Goal: Task Accomplishment & Management: Manage account settings

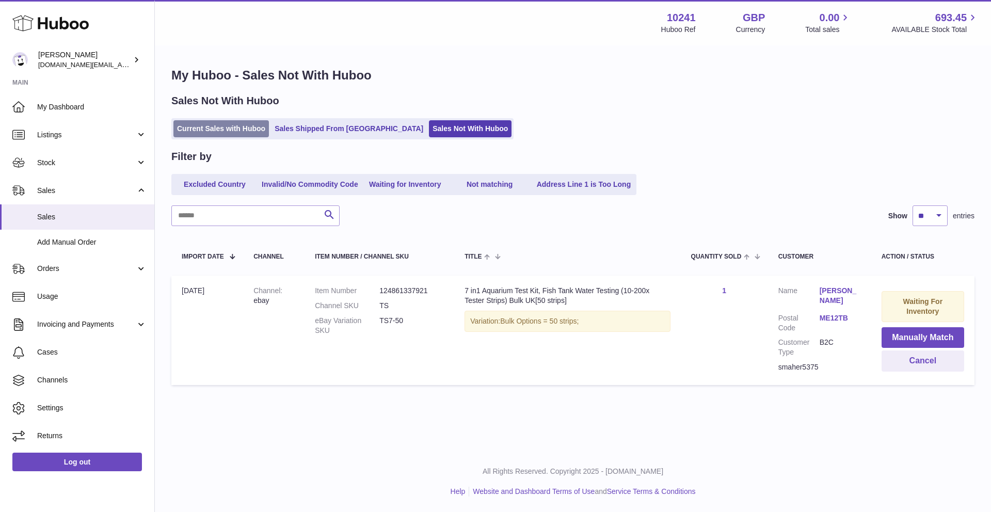
click at [236, 125] on link "Current Sales with Huboo" at bounding box center [220, 128] width 95 height 17
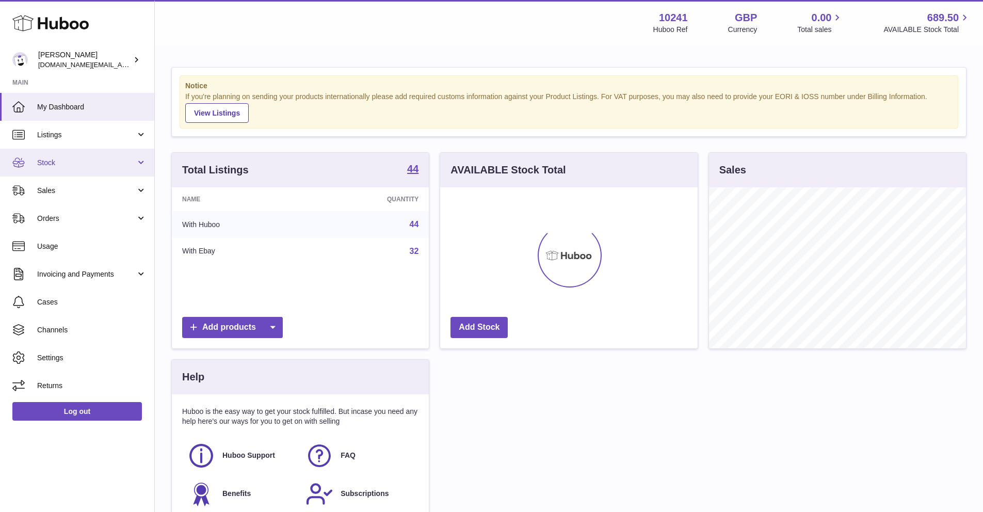
scroll to position [161, 257]
click at [56, 169] on link "Stock" at bounding box center [77, 163] width 154 height 28
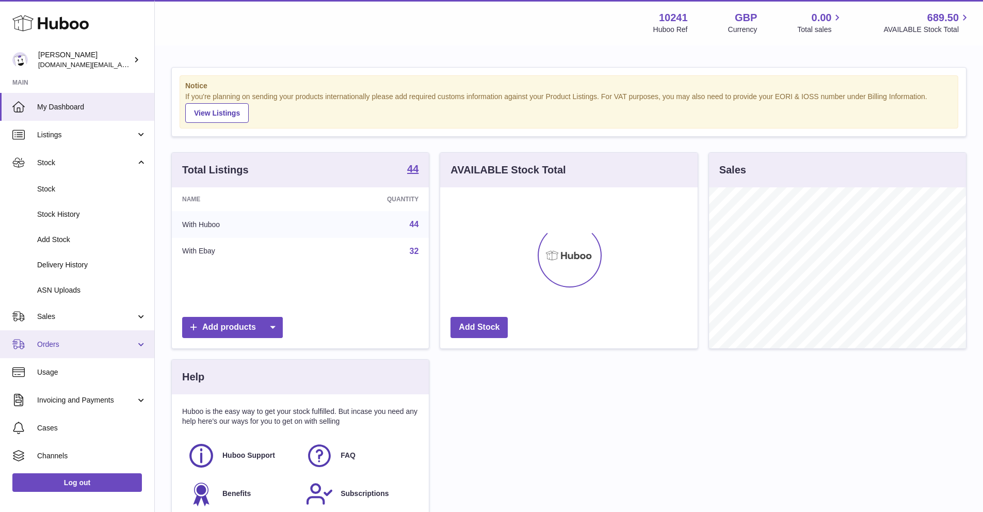
click at [61, 331] on link "Orders" at bounding box center [77, 344] width 154 height 28
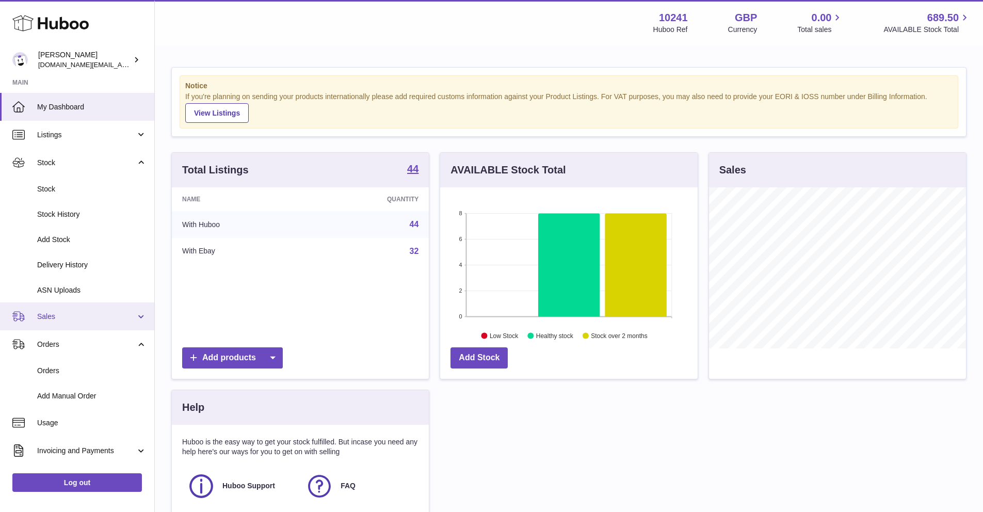
click at [61, 327] on link "Sales" at bounding box center [77, 316] width 154 height 28
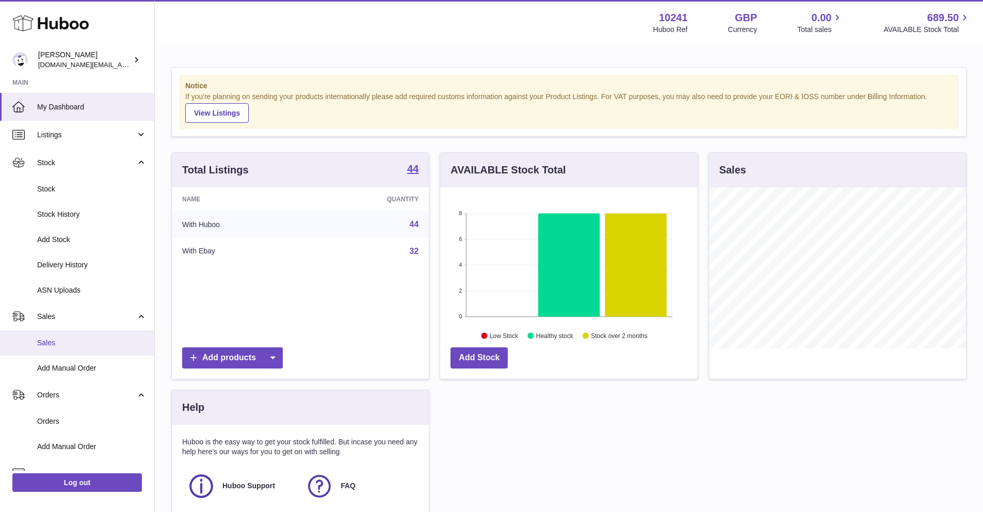
click at [58, 337] on link "Sales" at bounding box center [77, 342] width 154 height 25
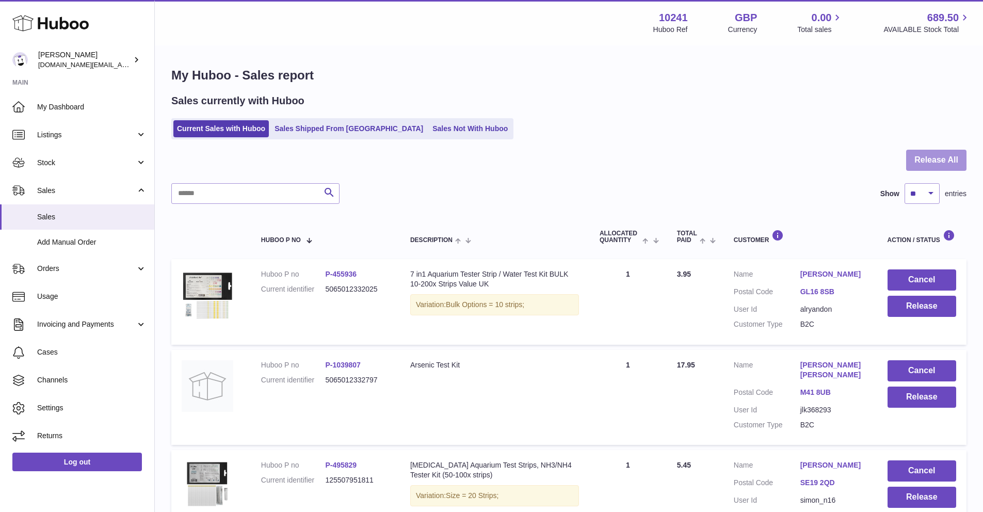
click at [959, 162] on button "Release All" at bounding box center [936, 160] width 60 height 21
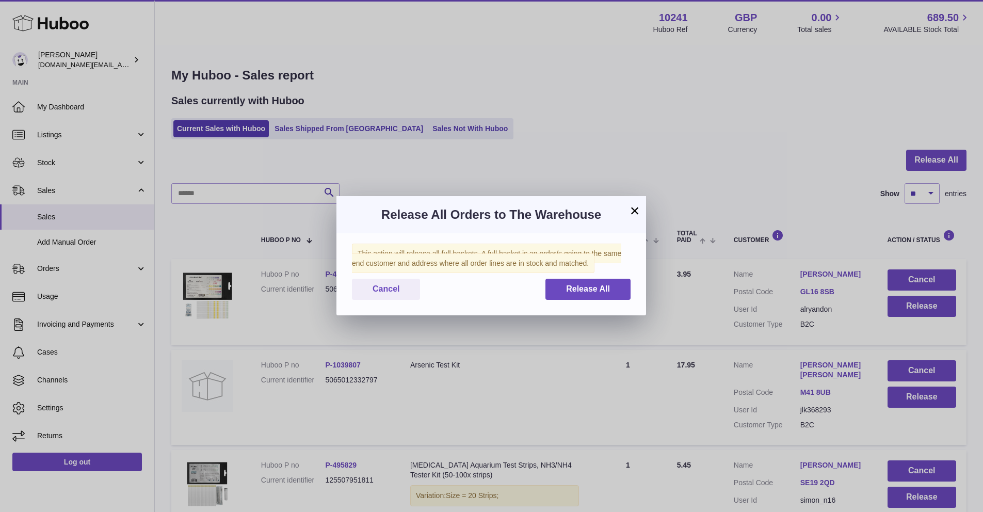
click at [582, 300] on div "This action will release all full baskets. A full basket is an order/s going to…" at bounding box center [491, 274] width 310 height 82
click at [593, 286] on span "Release All" at bounding box center [588, 288] width 44 height 9
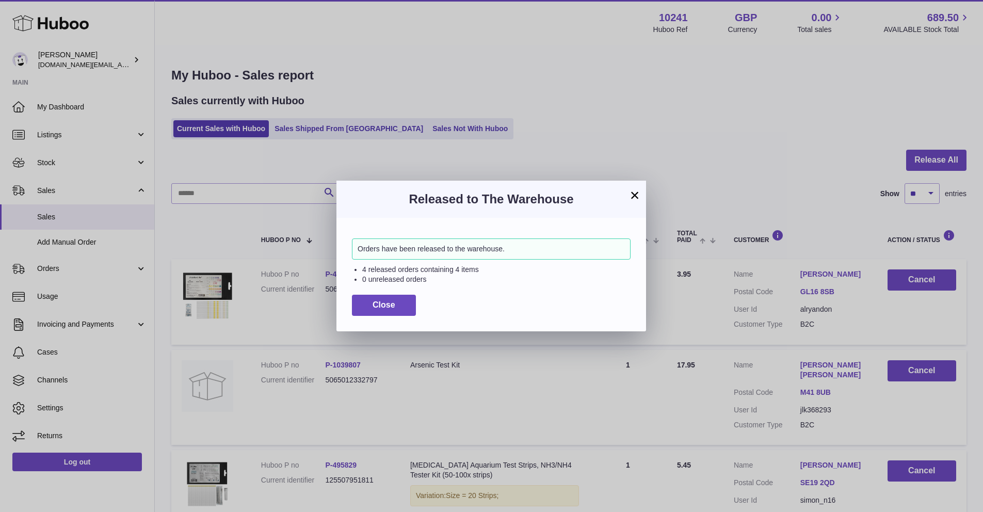
click at [400, 133] on div "× Released to The Warehouse Orders have been released to the warehouse. 4 relea…" at bounding box center [491, 256] width 983 height 512
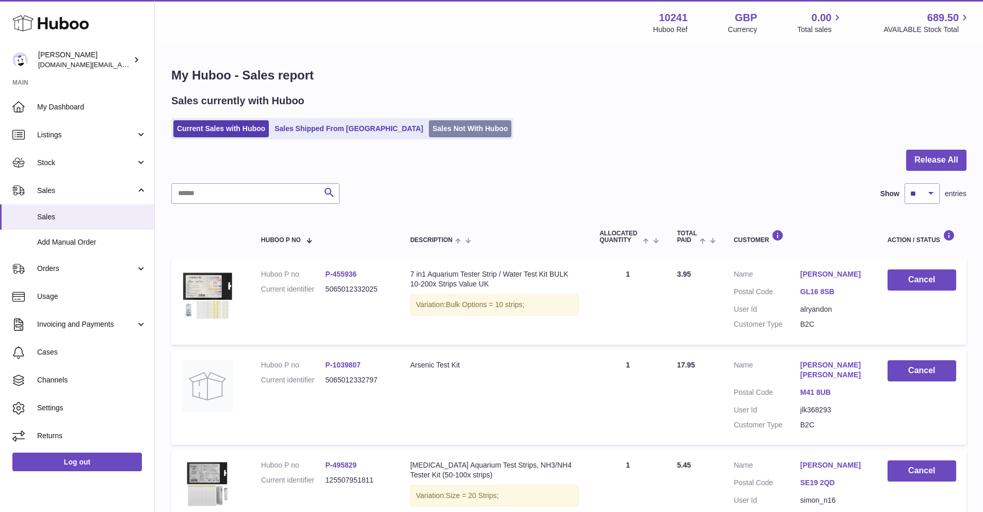
click at [429, 129] on link "Sales Not With Huboo" at bounding box center [470, 128] width 83 height 17
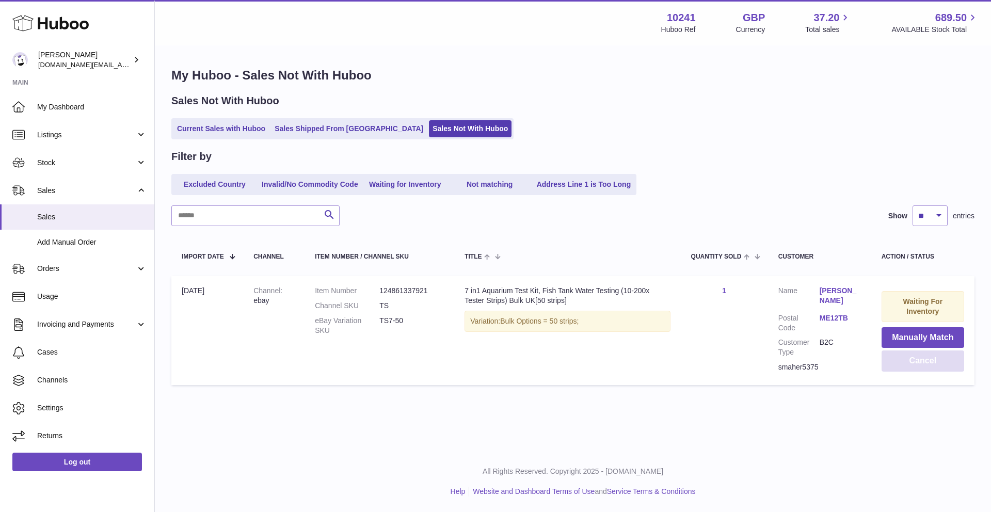
click at [927, 361] on button "Cancel" at bounding box center [922, 360] width 83 height 21
